Goal: Task Accomplishment & Management: Manage account settings

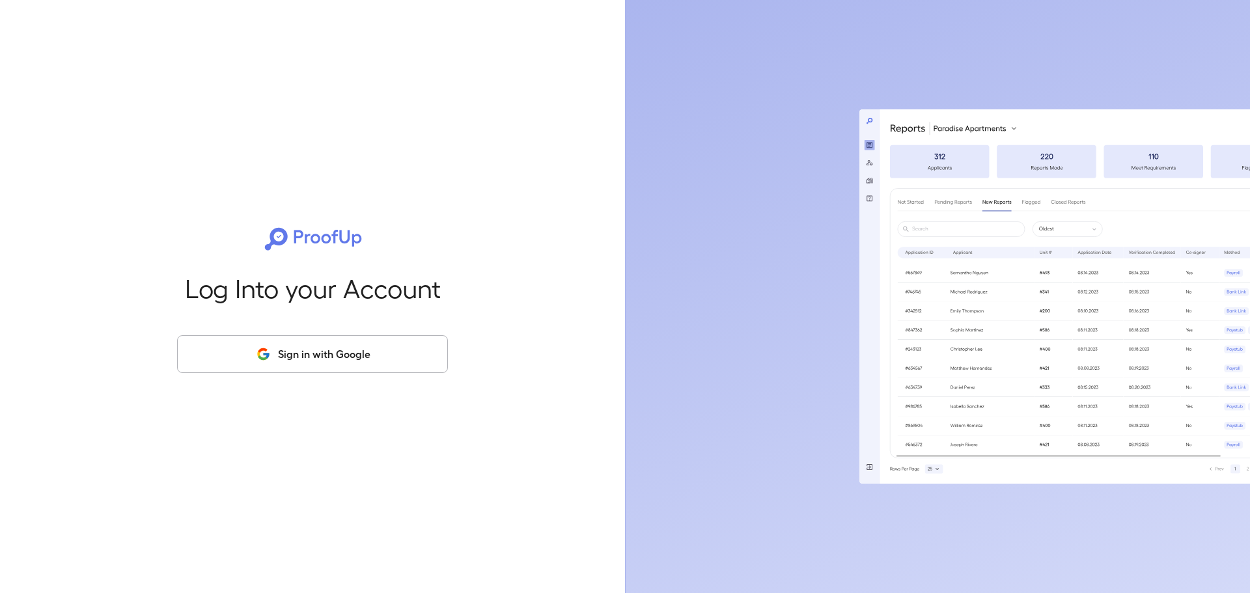
click at [395, 348] on button "Sign in with Google" at bounding box center [312, 354] width 271 height 38
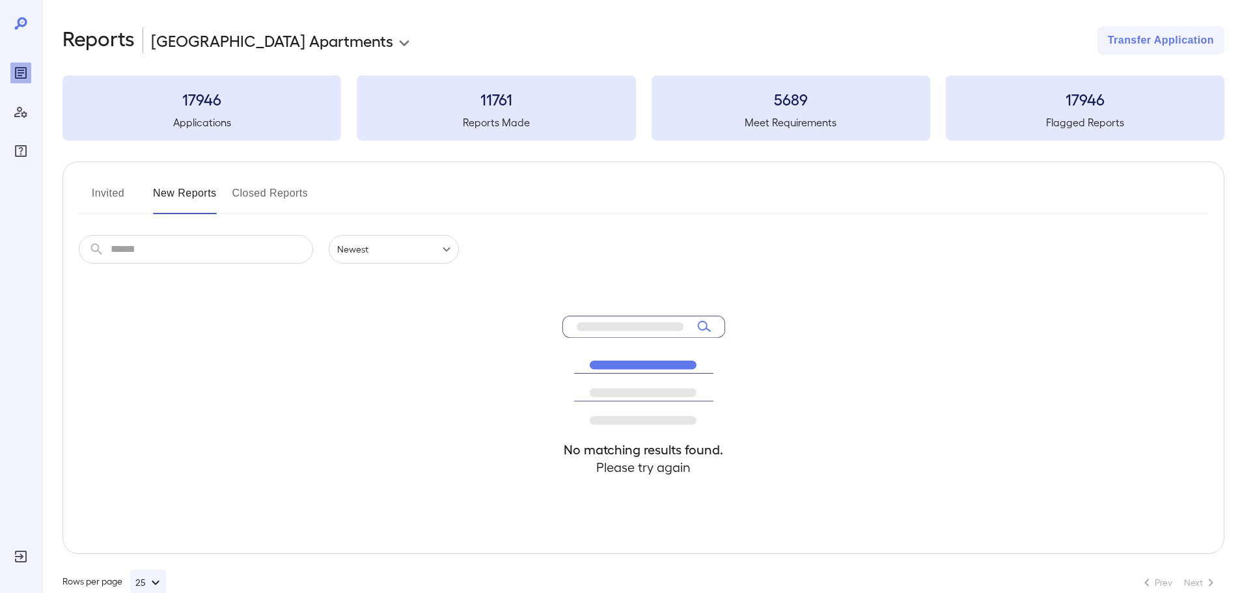
click at [253, 194] on button "Closed Reports" at bounding box center [270, 198] width 76 height 31
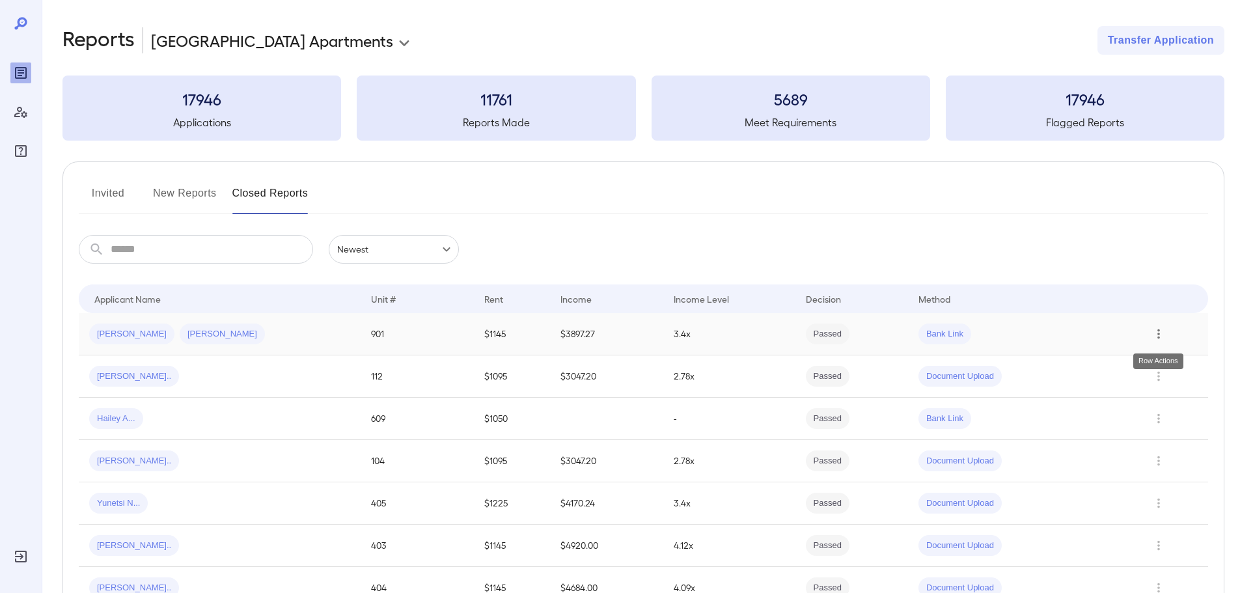
click at [1157, 336] on icon "Row Actions" at bounding box center [1159, 334] width 14 height 16
click at [172, 193] on div at bounding box center [620, 296] width 1240 height 593
click at [178, 196] on button "New Reports" at bounding box center [185, 198] width 64 height 31
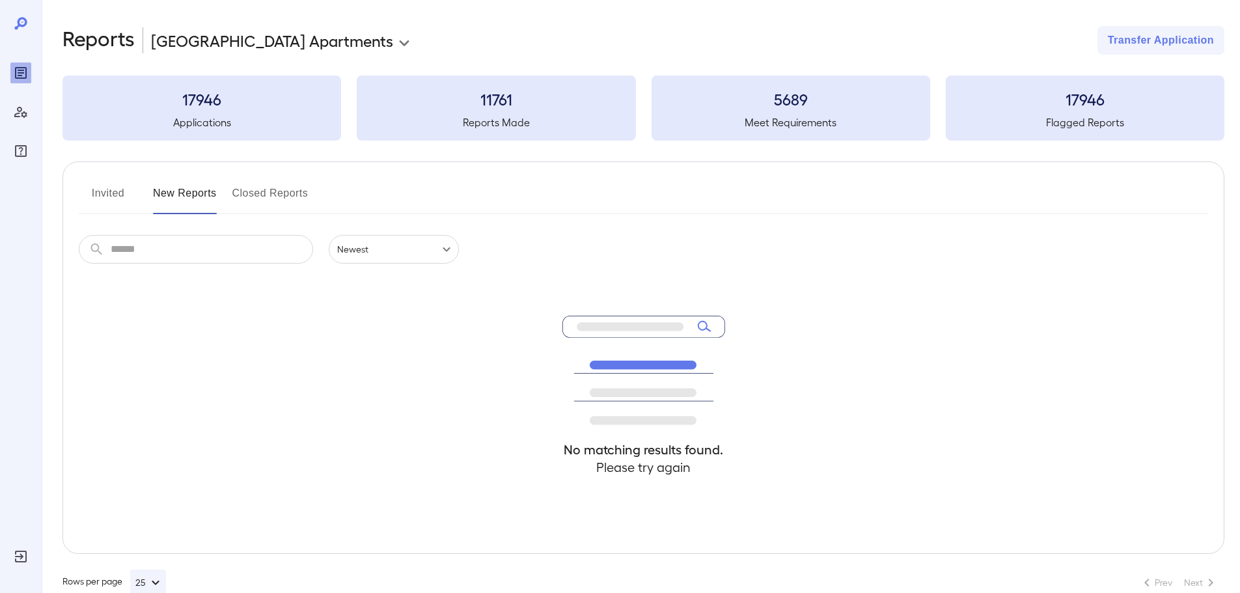
click at [108, 198] on button "Invited" at bounding box center [108, 198] width 59 height 31
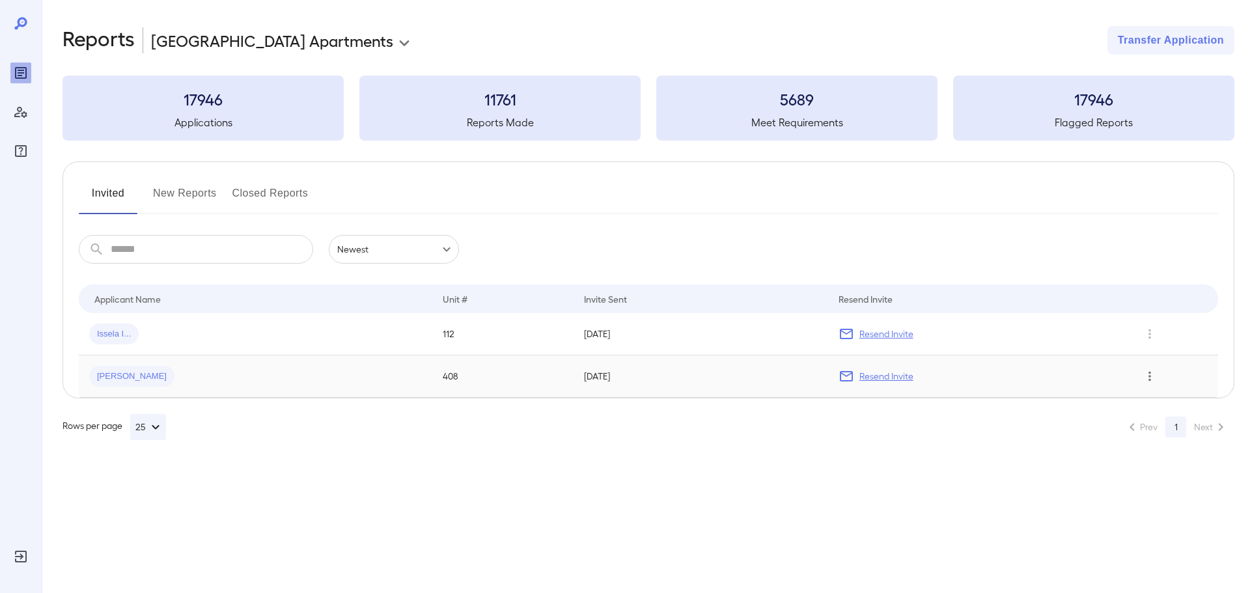
click at [1150, 378] on icon "Row Actions" at bounding box center [1150, 376] width 14 height 16
click at [1167, 429] on li "Remove Application" at bounding box center [1188, 423] width 103 height 21
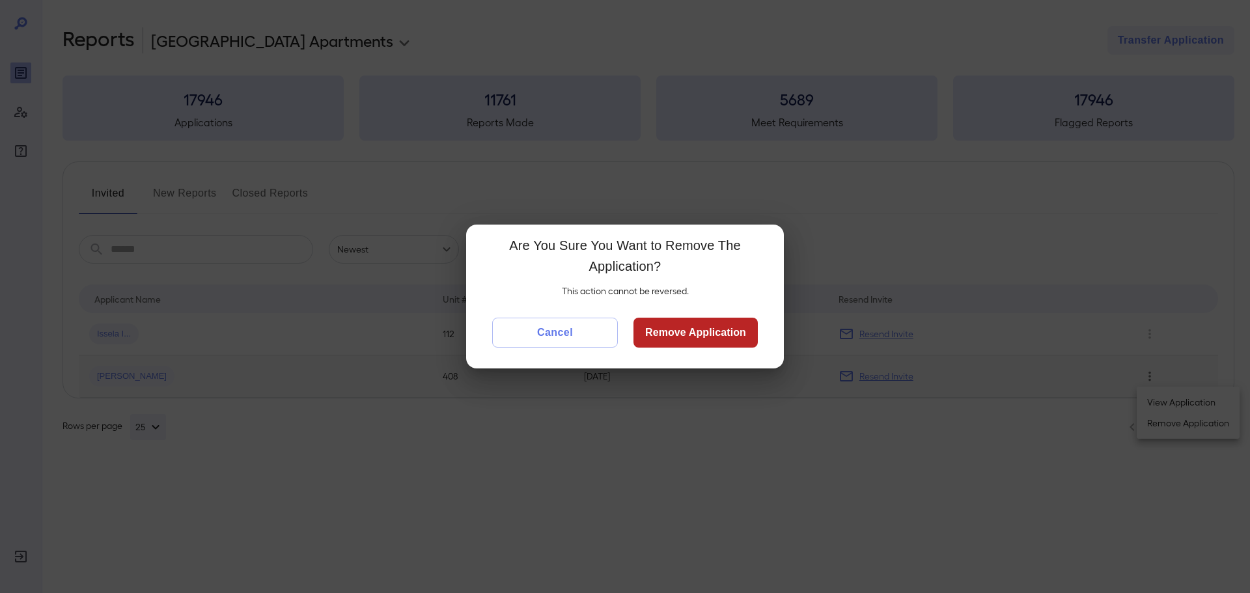
drag, startPoint x: 667, startPoint y: 339, endPoint x: 652, endPoint y: 332, distance: 16.3
click at [665, 336] on button "Remove Application" at bounding box center [695, 333] width 124 height 30
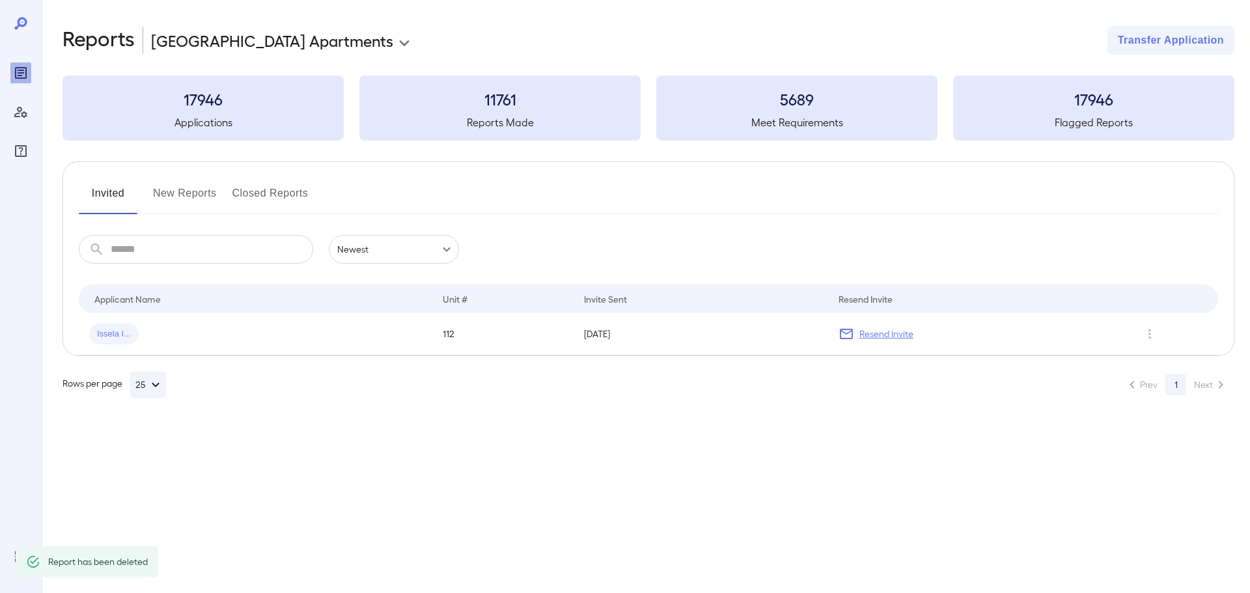
click at [305, 27] on div "**********" at bounding box center [285, 40] width 268 height 29
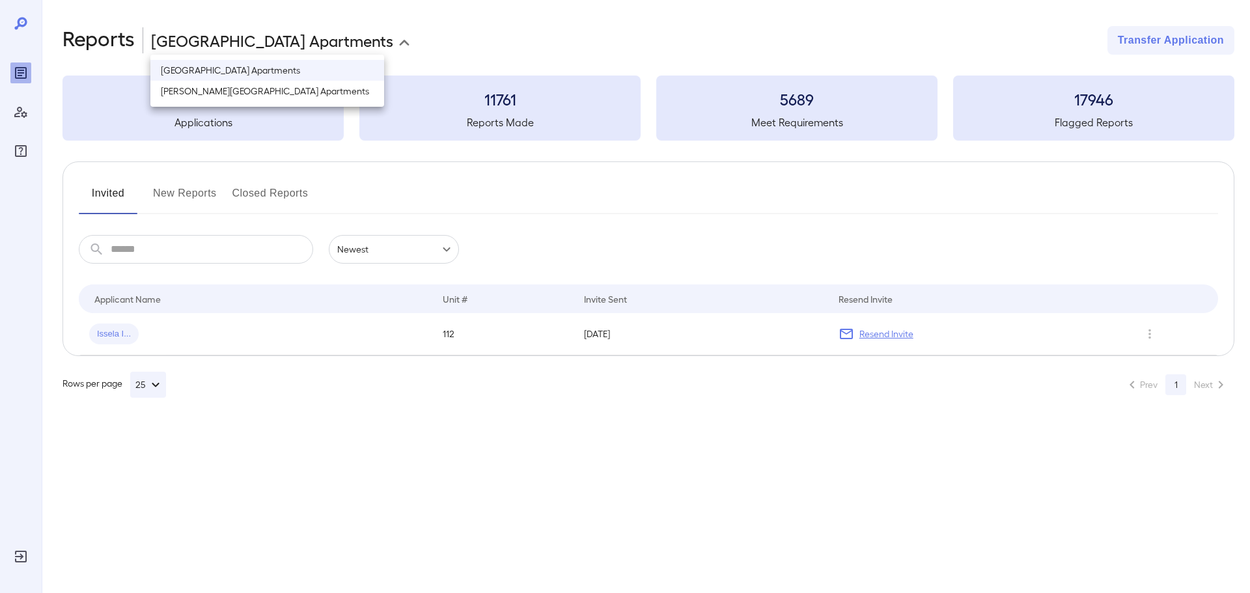
click at [307, 47] on body "**********" at bounding box center [625, 296] width 1250 height 593
click at [299, 91] on li "[PERSON_NAME][GEOGRAPHIC_DATA] Apartments" at bounding box center [267, 91] width 234 height 21
type input "**********"
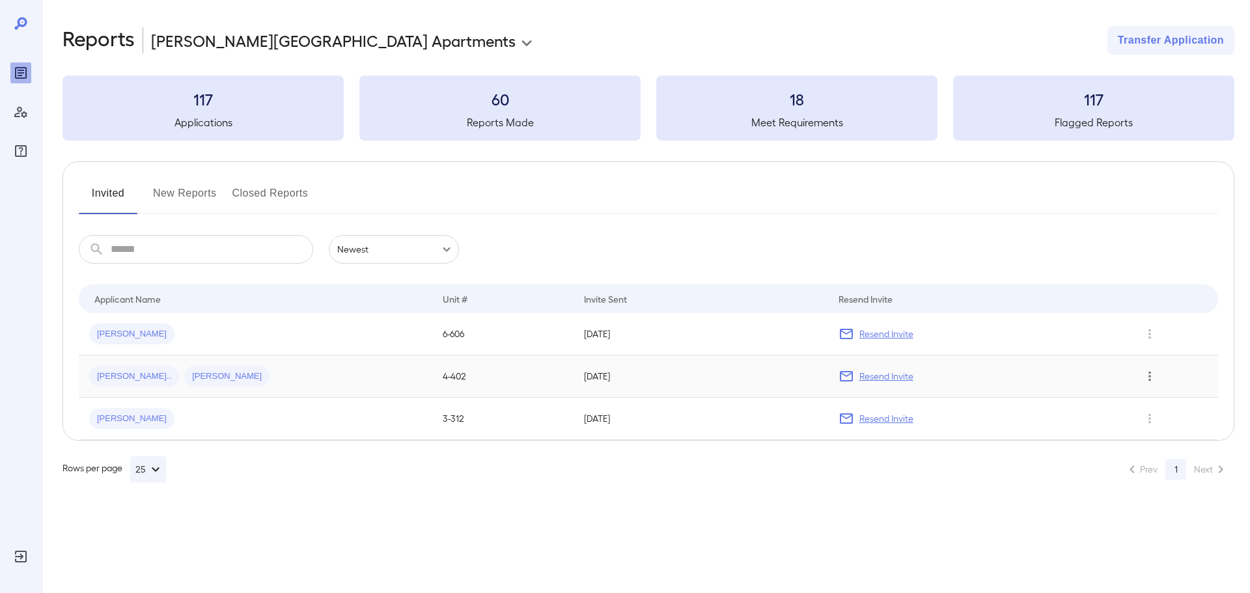
click at [1156, 377] on icon "Row Actions" at bounding box center [1150, 376] width 14 height 16
click at [1155, 423] on li "Remove Application" at bounding box center [1188, 423] width 103 height 21
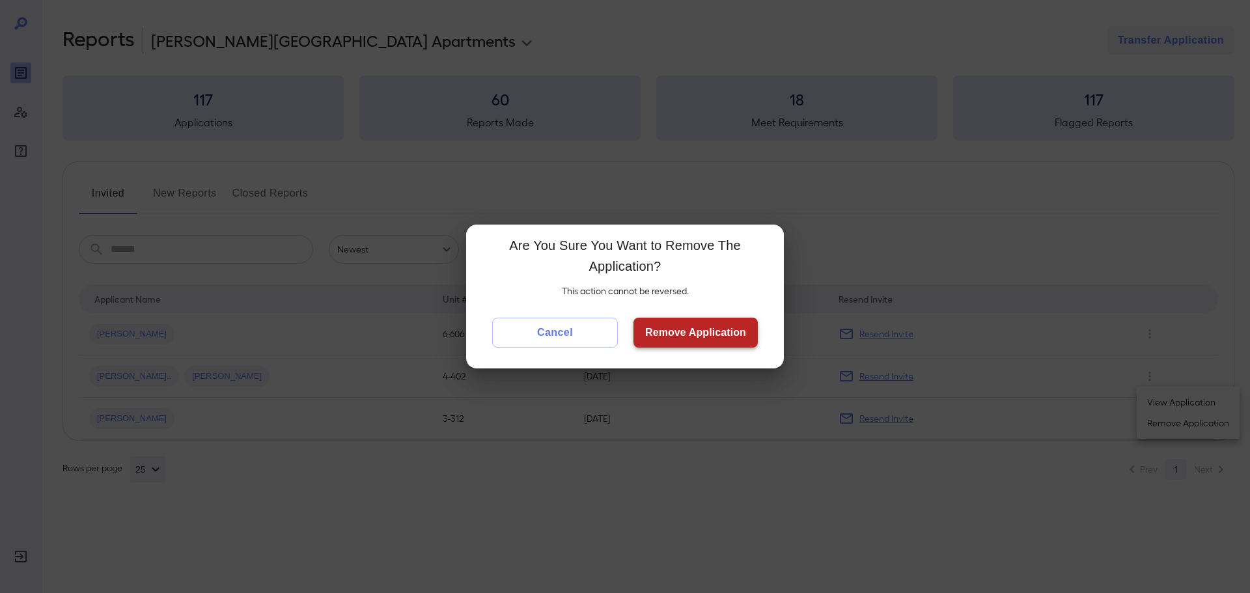
click at [700, 329] on button "Remove Application" at bounding box center [695, 333] width 124 height 30
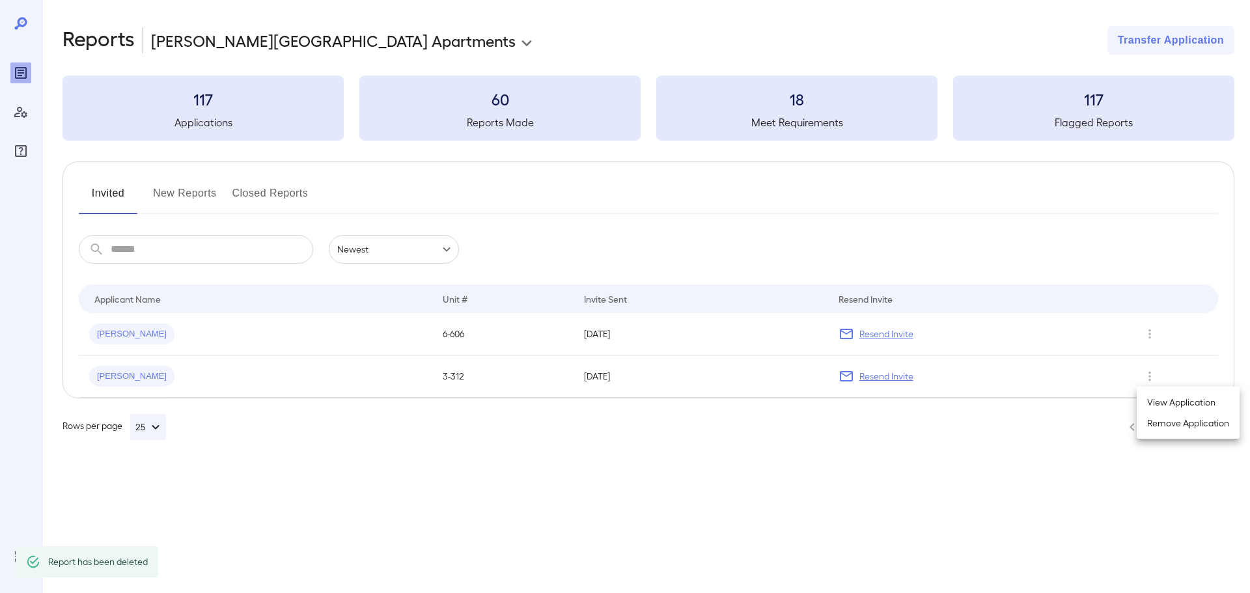
click at [1148, 377] on div at bounding box center [625, 296] width 1250 height 593
click at [1154, 380] on icon "Row Actions" at bounding box center [1150, 376] width 14 height 16
click at [1157, 425] on li "Remove Application" at bounding box center [1188, 423] width 103 height 21
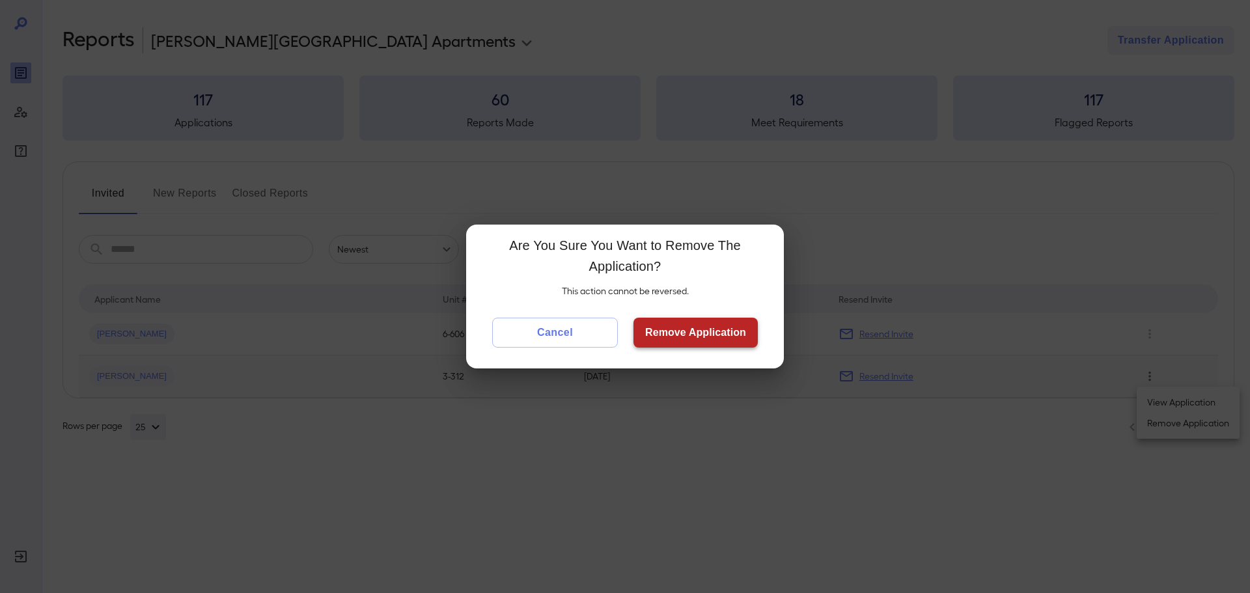
click at [687, 329] on button "Remove Application" at bounding box center [695, 333] width 124 height 30
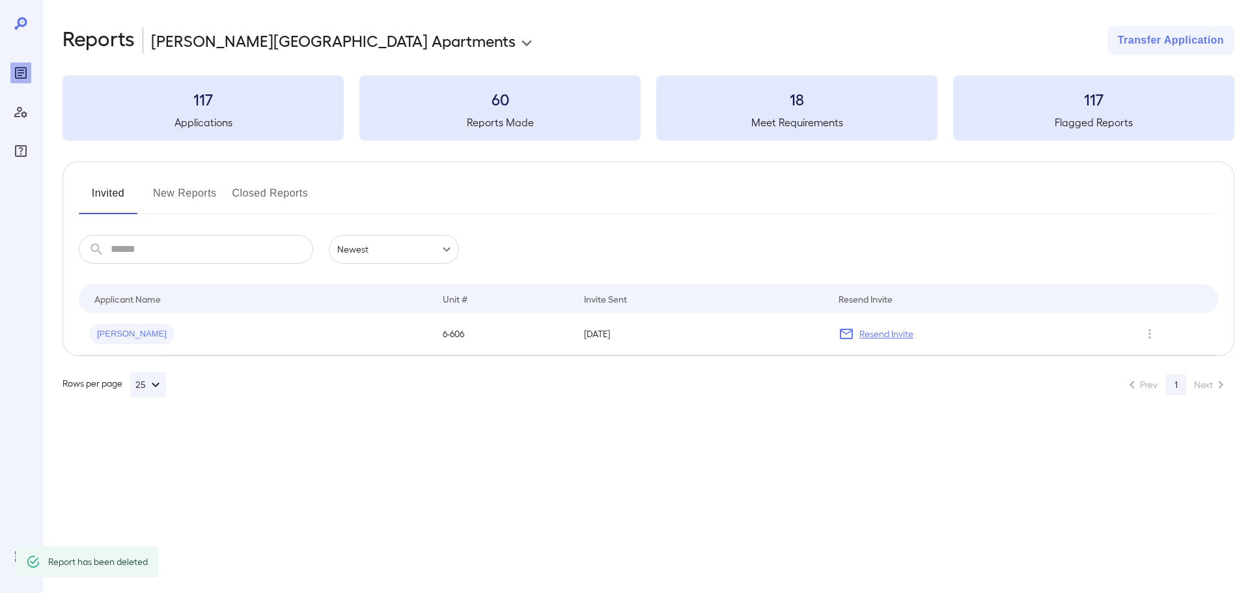
click at [208, 199] on button "New Reports" at bounding box center [185, 198] width 64 height 31
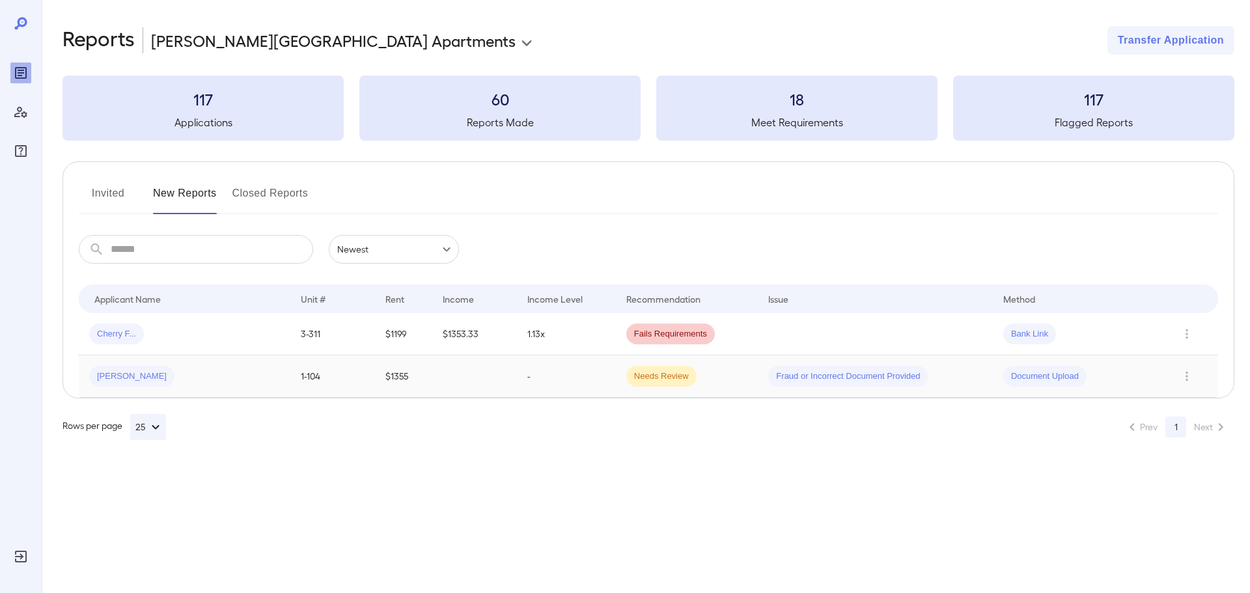
click at [845, 374] on span "Fraud or Incorrect Document Provided" at bounding box center [847, 376] width 159 height 12
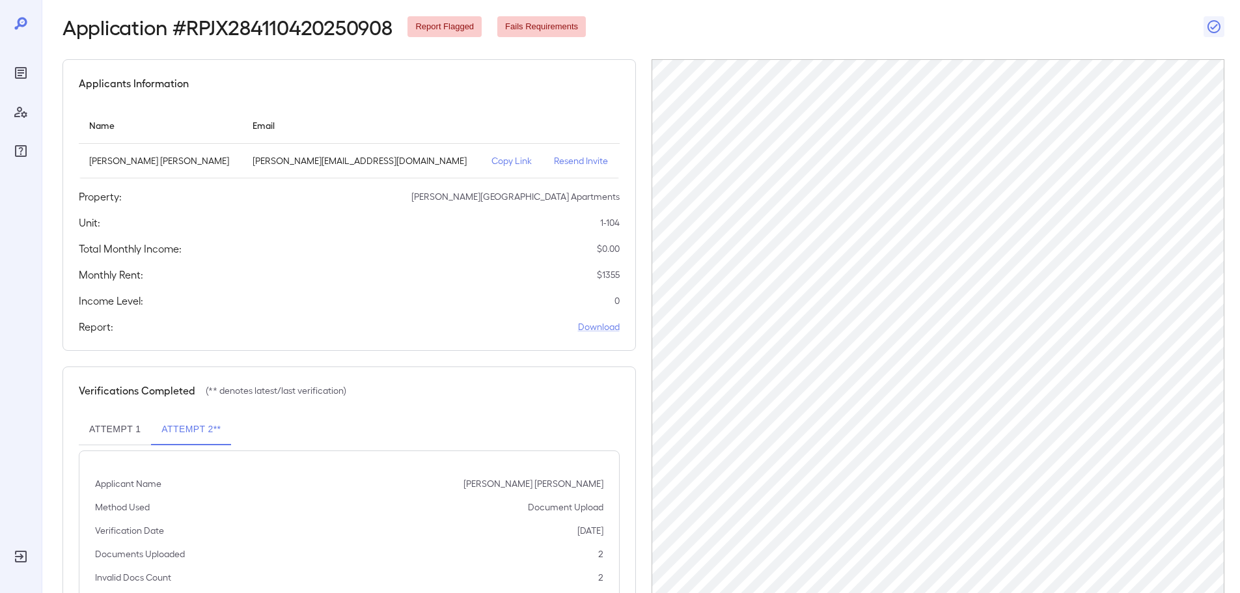
scroll to position [131, 0]
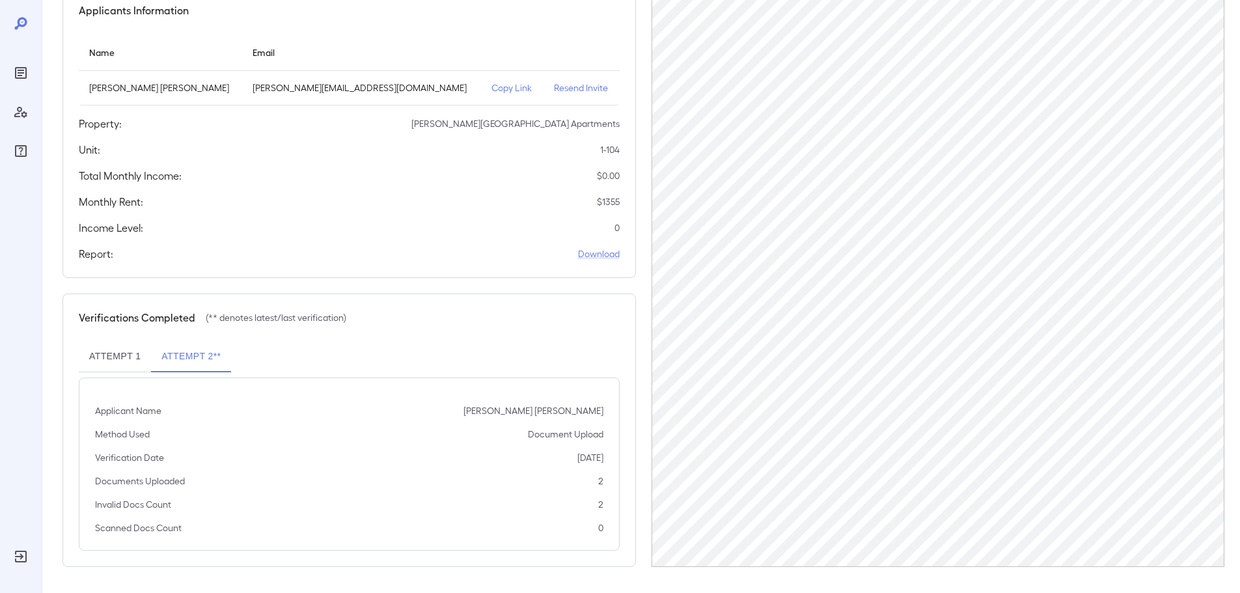
drag, startPoint x: 125, startPoint y: 374, endPoint x: 123, endPoint y: 359, distance: 14.5
click at [124, 374] on div "Attempt 1 Attempt 2** Applicant Name [PERSON_NAME] [PERSON_NAME] Method Used Do…" at bounding box center [349, 446] width 541 height 210
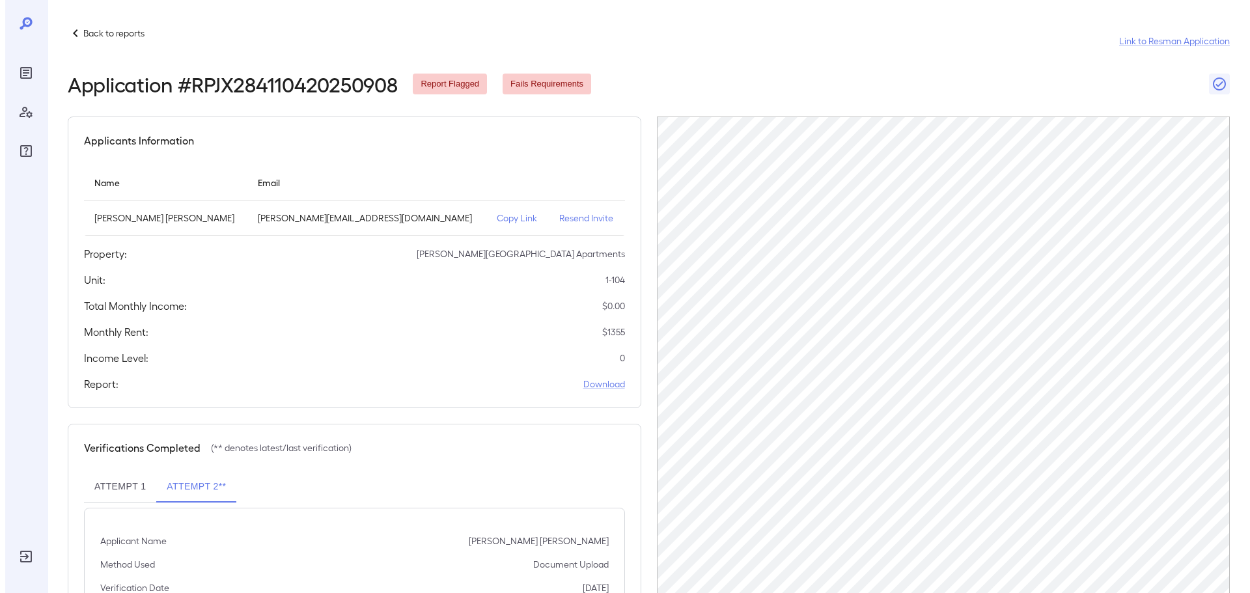
scroll to position [0, 0]
click at [78, 31] on p "Back to reports" at bounding box center [108, 33] width 61 height 13
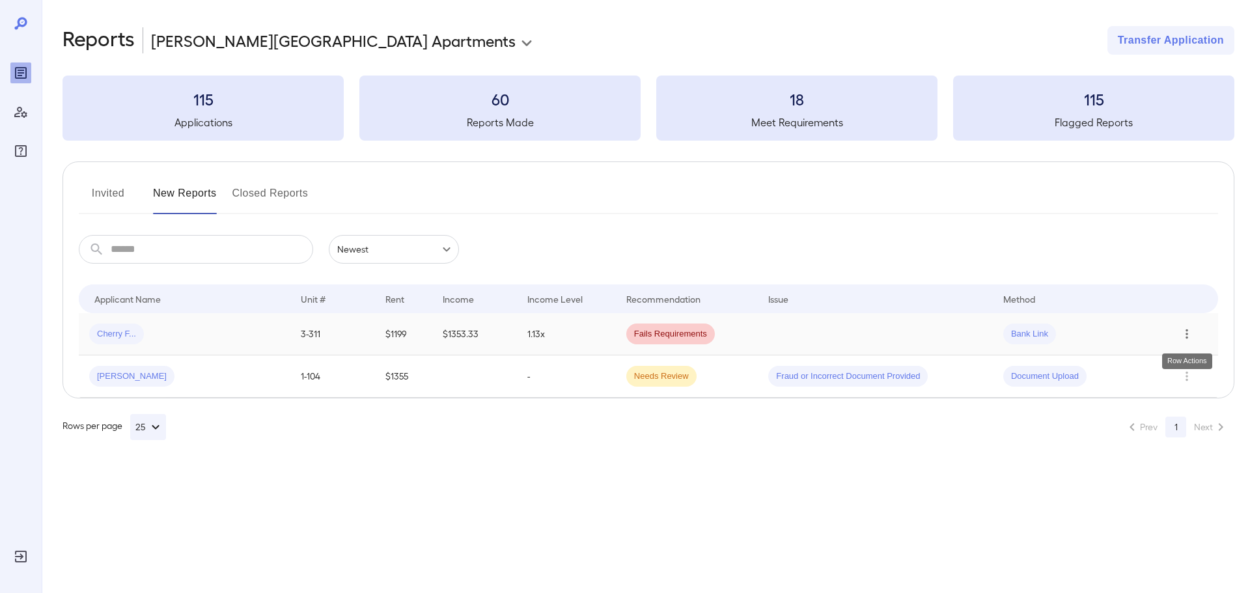
click at [1187, 336] on icon "Row Actions" at bounding box center [1187, 334] width 14 height 16
click at [284, 46] on div at bounding box center [625, 296] width 1250 height 593
